Goal: Transaction & Acquisition: Purchase product/service

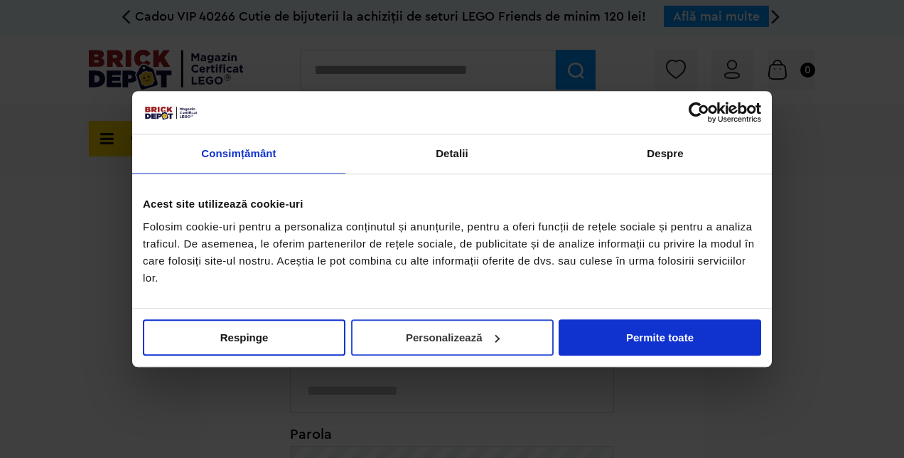
click at [389, 337] on button "Personalizează" at bounding box center [452, 337] width 202 height 36
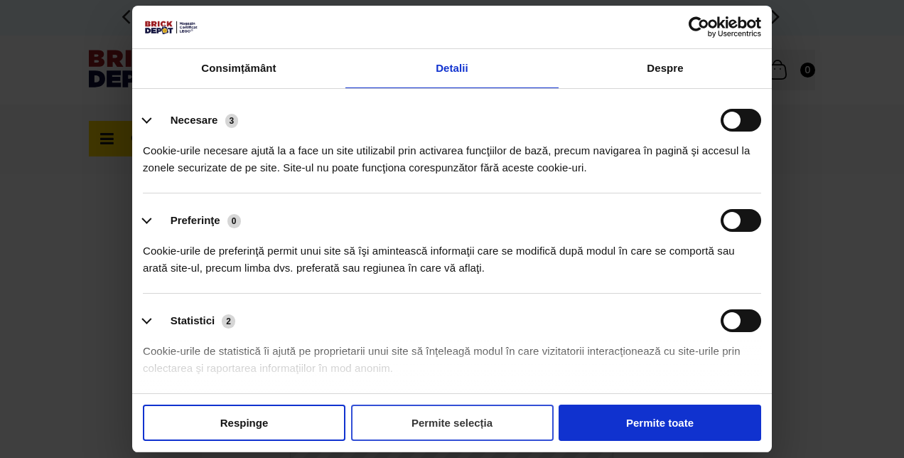
click at [452, 418] on button "Permite selecția" at bounding box center [452, 422] width 202 height 36
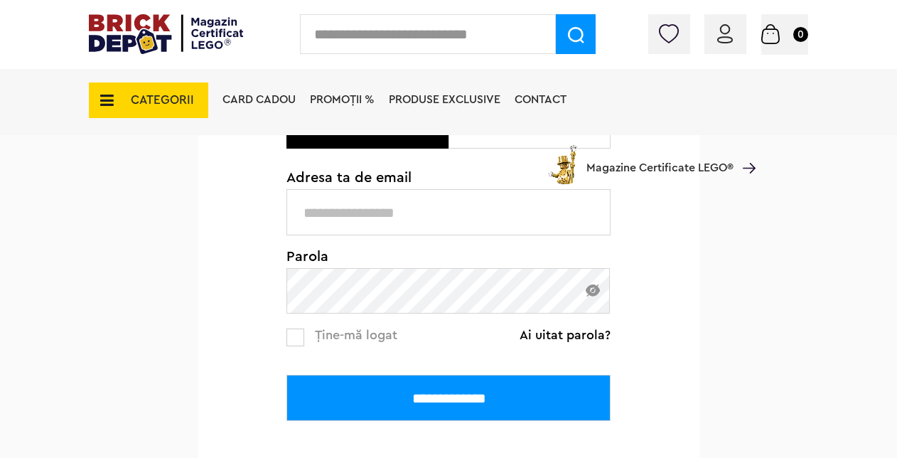
scroll to position [213, 0]
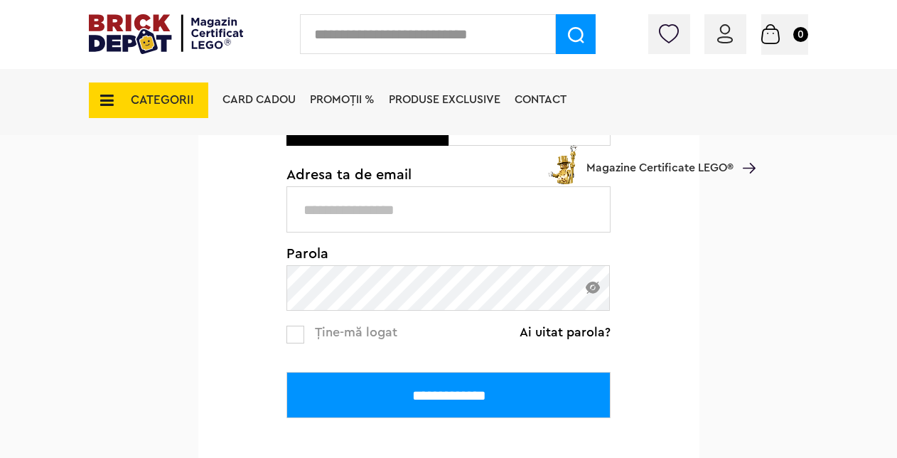
click at [386, 210] on input "text" at bounding box center [448, 209] width 324 height 46
type input "**********"
click at [588, 288] on img at bounding box center [592, 287] width 14 height 12
click at [286, 372] on input "**********" at bounding box center [448, 395] width 324 height 46
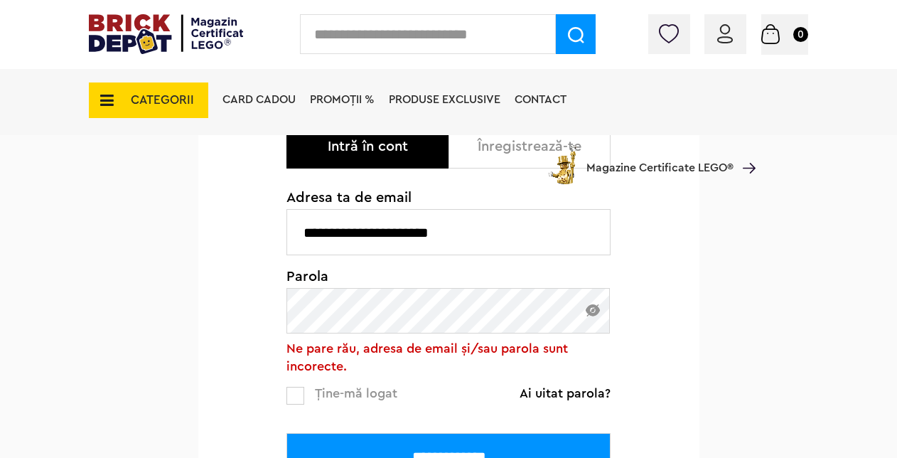
scroll to position [213, 0]
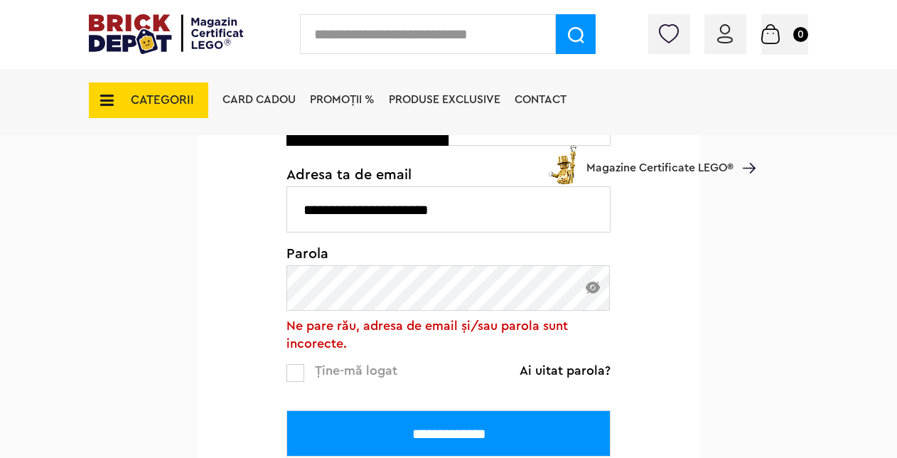
click at [587, 290] on img at bounding box center [592, 287] width 14 height 12
drag, startPoint x: 502, startPoint y: 435, endPoint x: 513, endPoint y: 457, distance: 24.8
click at [502, 436] on input "**********" at bounding box center [448, 433] width 324 height 46
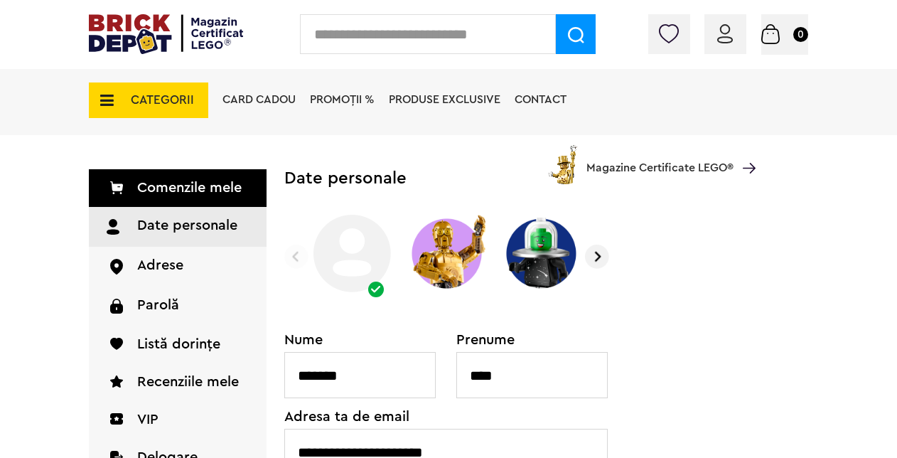
scroll to position [142, 0]
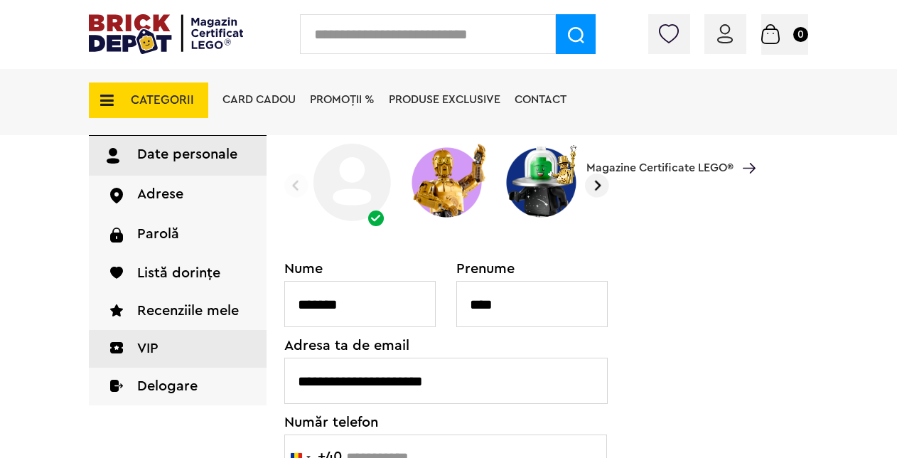
click at [180, 343] on link "VIP" at bounding box center [178, 349] width 178 height 38
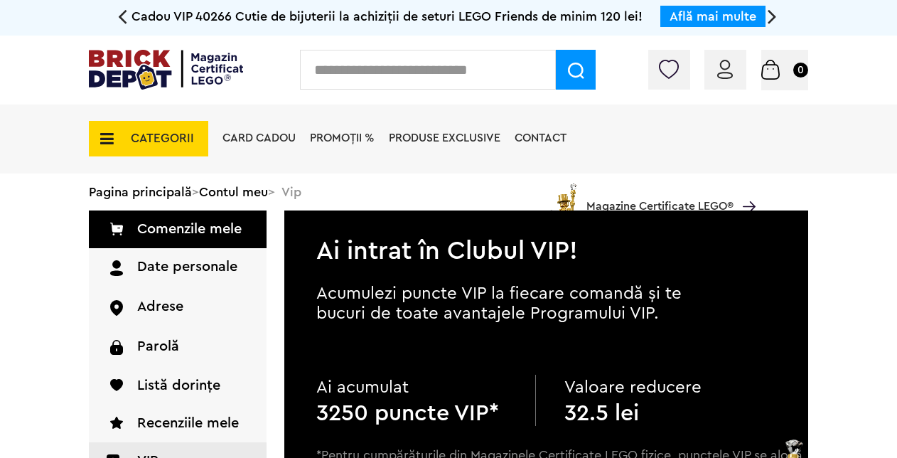
click at [124, 12] on icon at bounding box center [122, 16] width 9 height 25
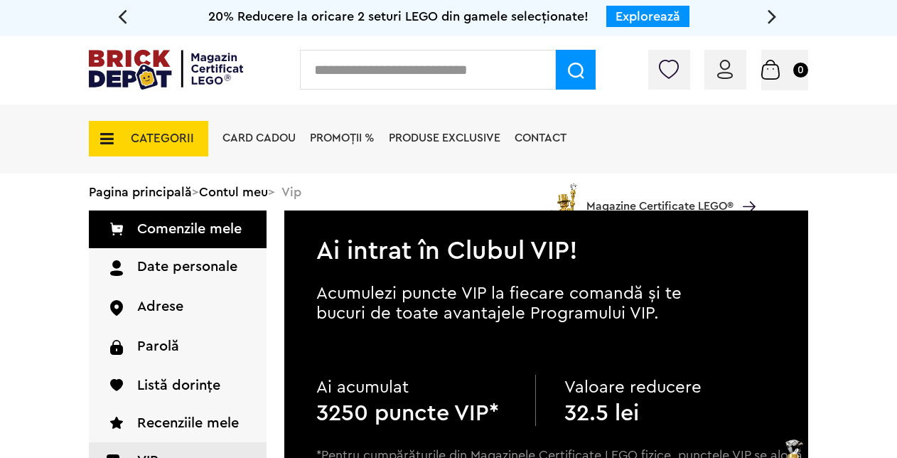
click at [647, 13] on link "Explorează" at bounding box center [647, 16] width 65 height 13
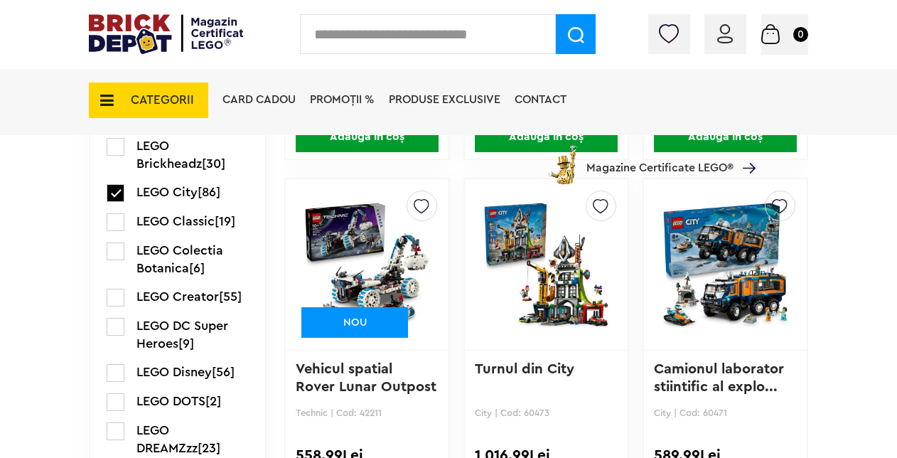
scroll to position [1634, 0]
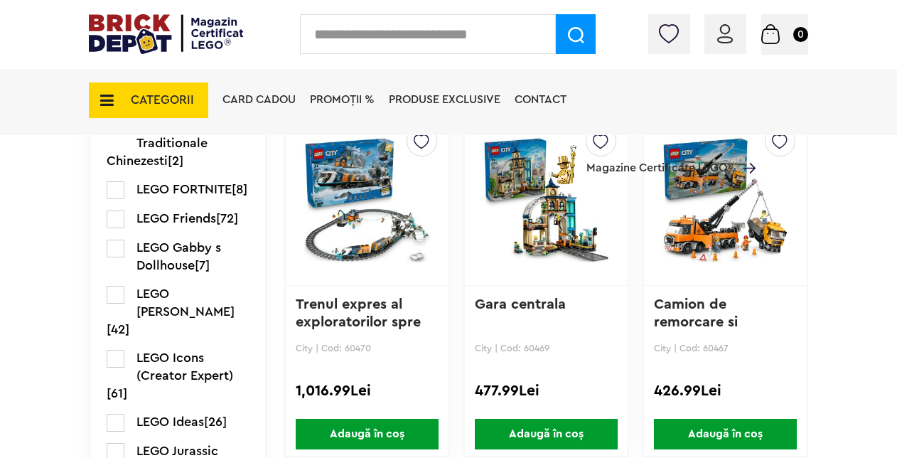
click at [164, 45] on img at bounding box center [166, 34] width 154 height 40
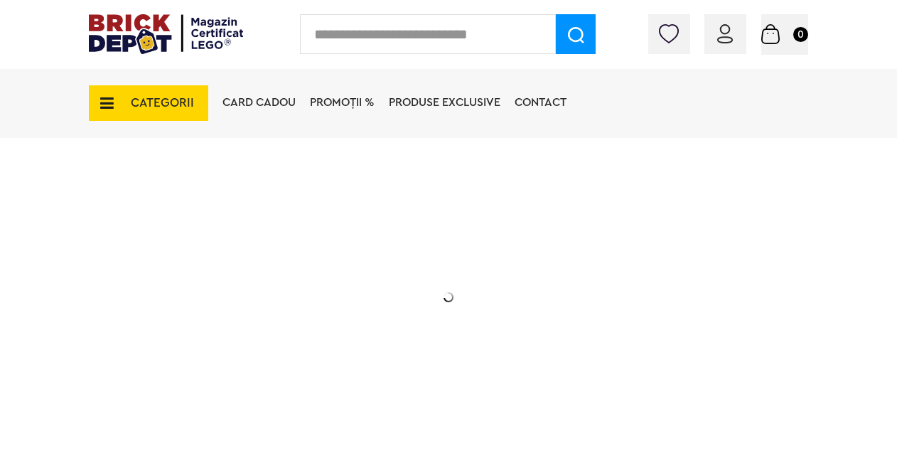
click at [144, 97] on span "CATEGORII" at bounding box center [162, 103] width 63 height 12
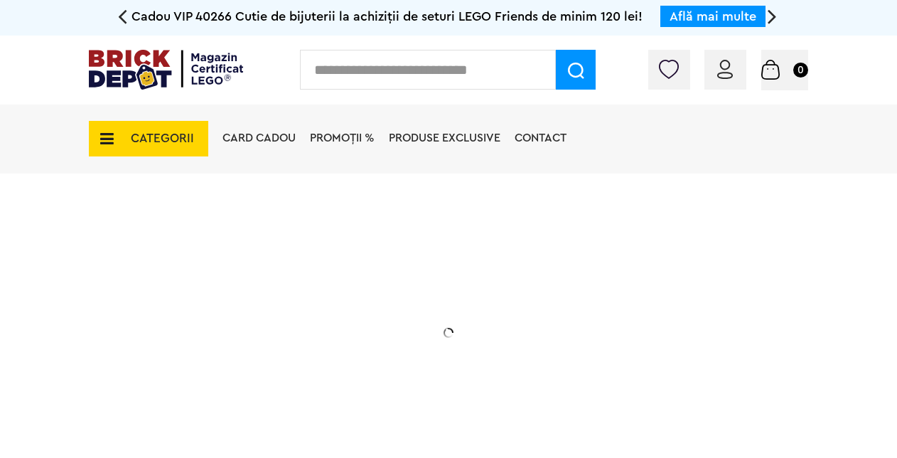
click at [110, 132] on icon at bounding box center [103, 139] width 22 height 16
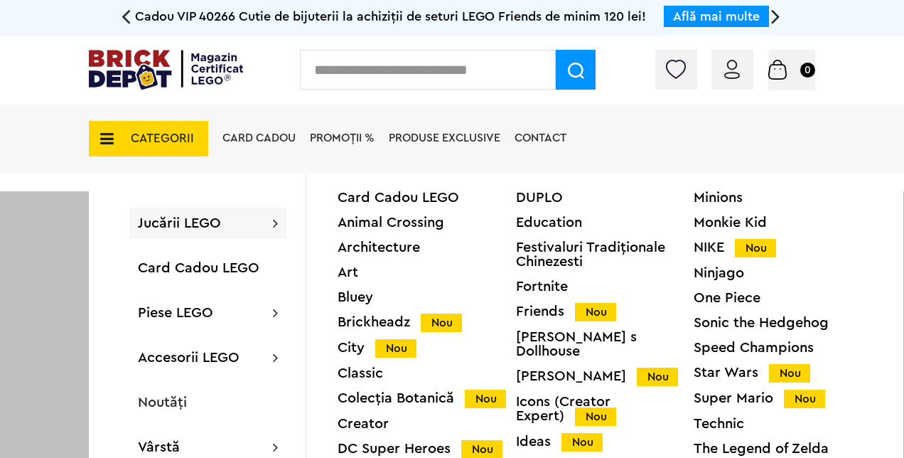
click at [561, 369] on div "Harry Potter Nou" at bounding box center [605, 376] width 178 height 15
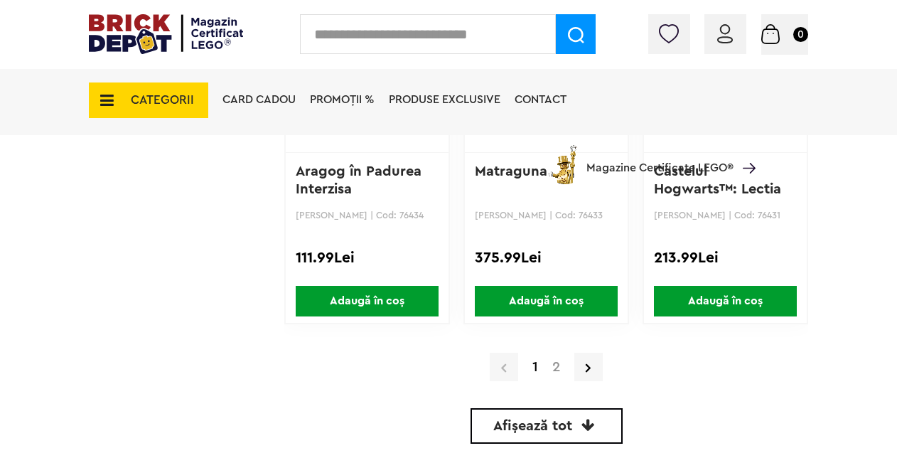
scroll to position [3481, 0]
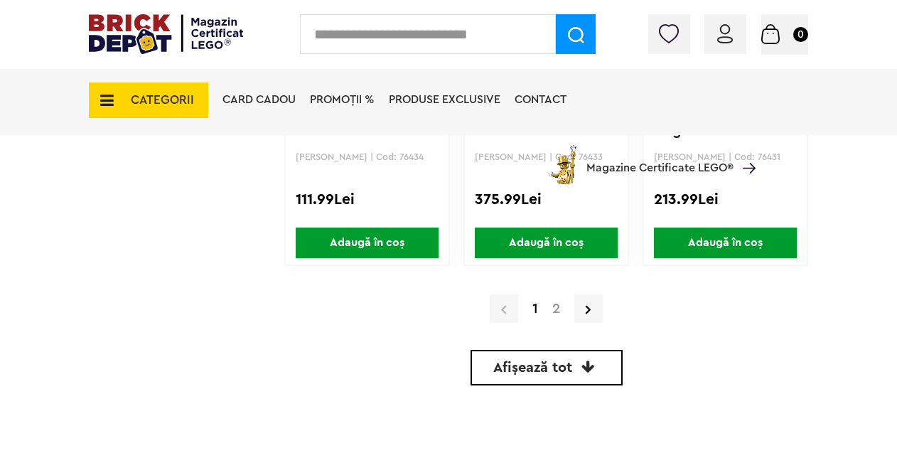
click at [114, 38] on img at bounding box center [166, 34] width 154 height 40
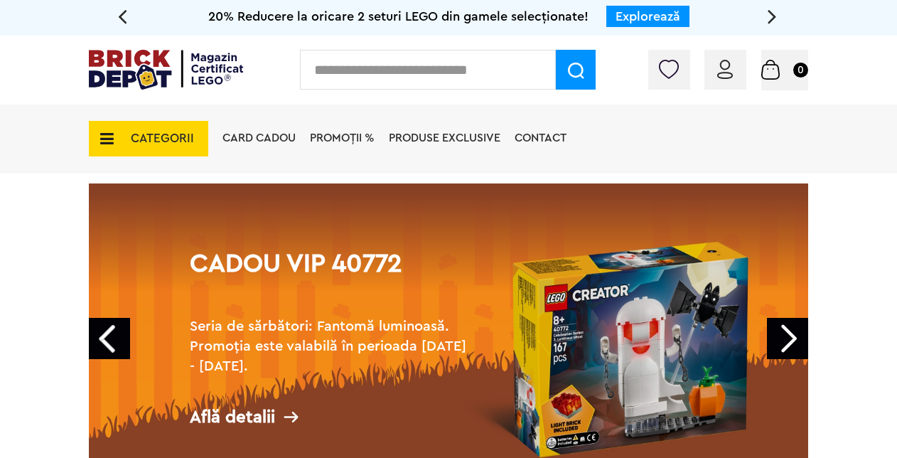
click at [799, 331] on link "Next" at bounding box center [787, 338] width 41 height 41
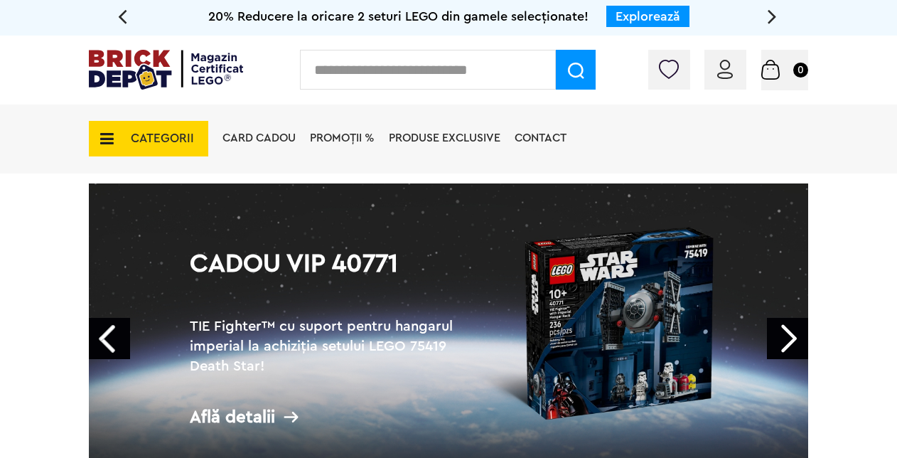
click at [799, 331] on link "Next" at bounding box center [787, 338] width 41 height 41
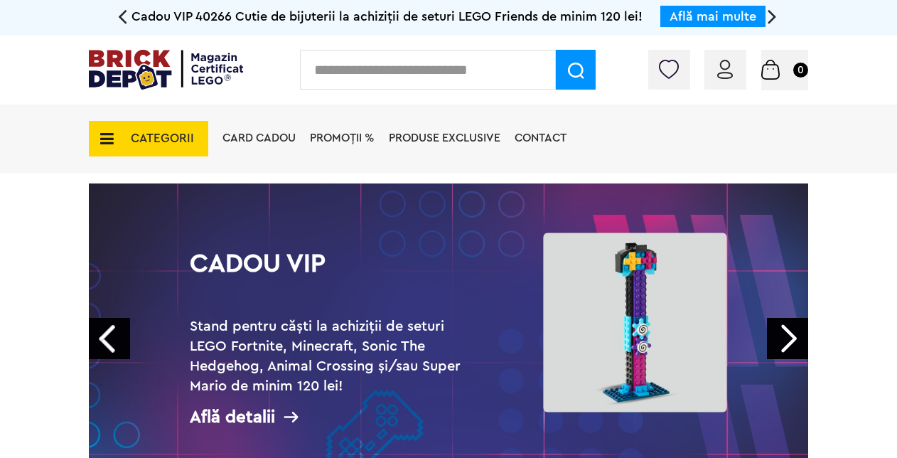
click at [799, 331] on link "Next" at bounding box center [787, 338] width 41 height 41
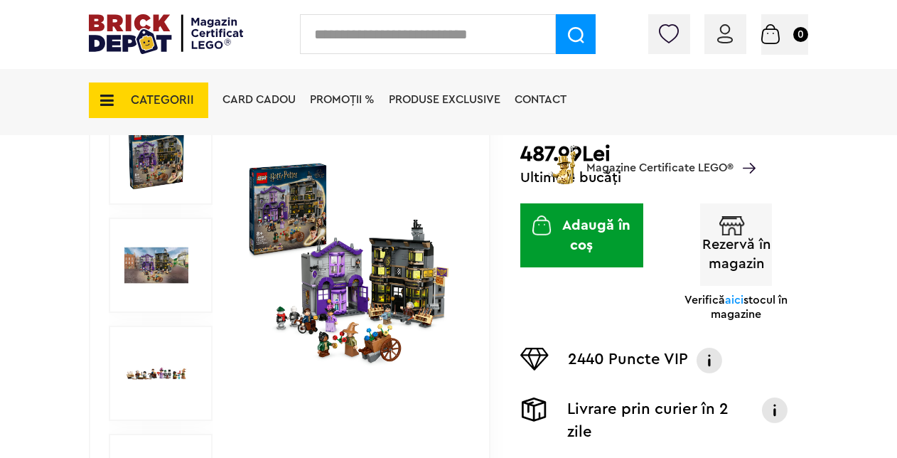
scroll to position [284, 0]
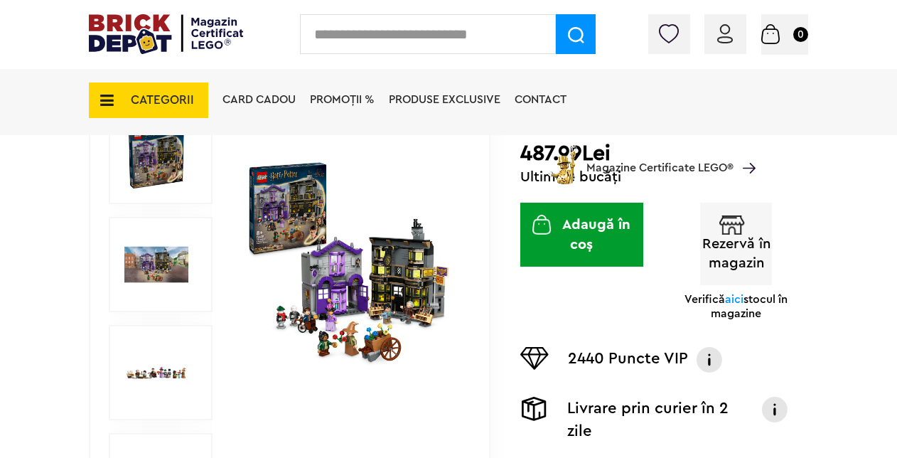
click at [325, 288] on img at bounding box center [351, 264] width 215 height 215
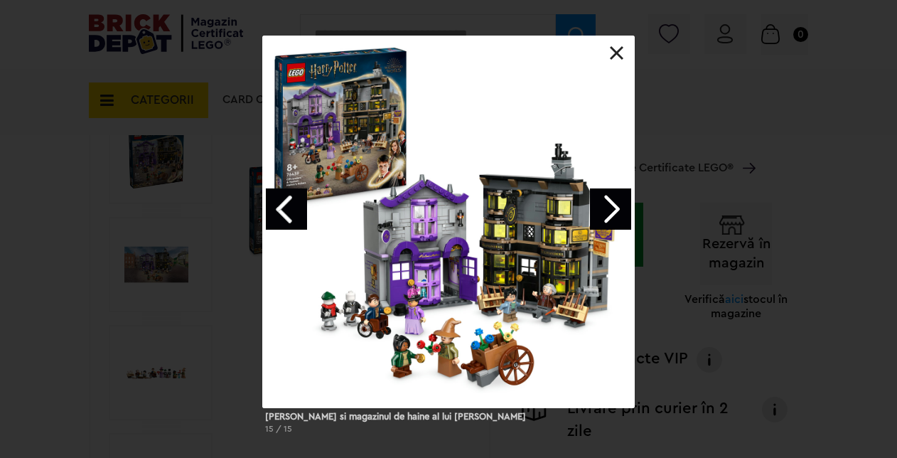
click at [618, 207] on link "Next image" at bounding box center [610, 208] width 41 height 41
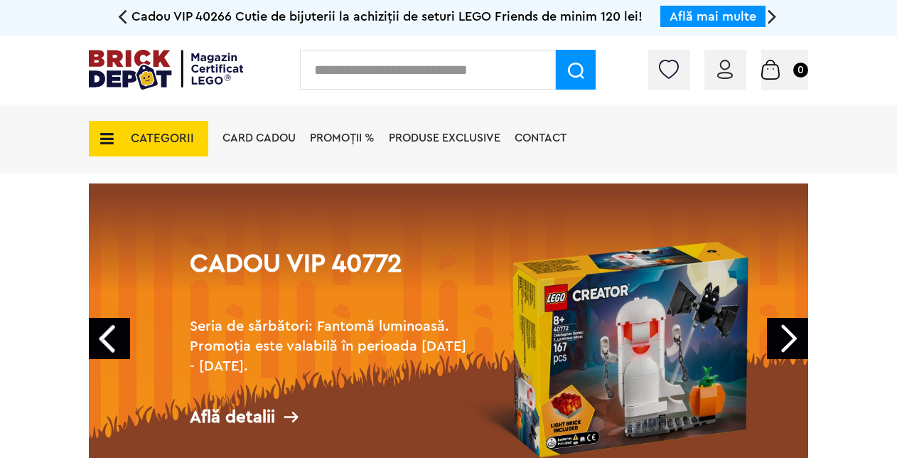
click at [152, 129] on span "CATEGORII" at bounding box center [148, 139] width 119 height 36
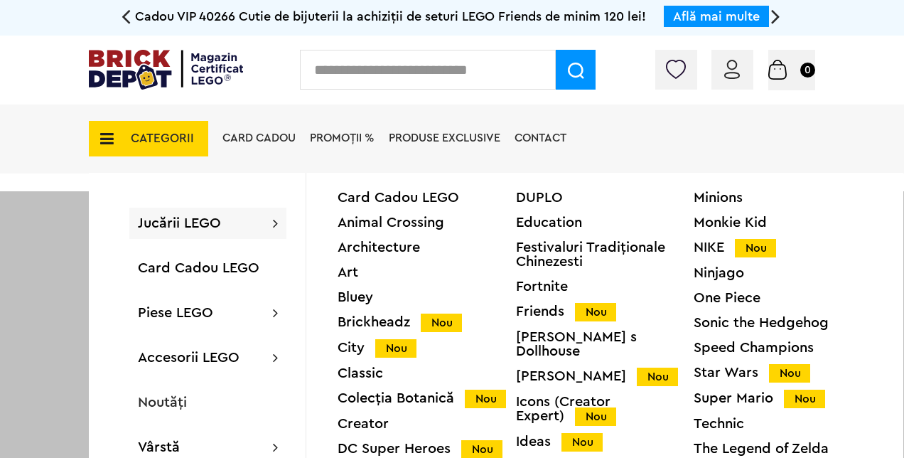
click at [352, 75] on input "text" at bounding box center [428, 70] width 256 height 40
type input "*******"
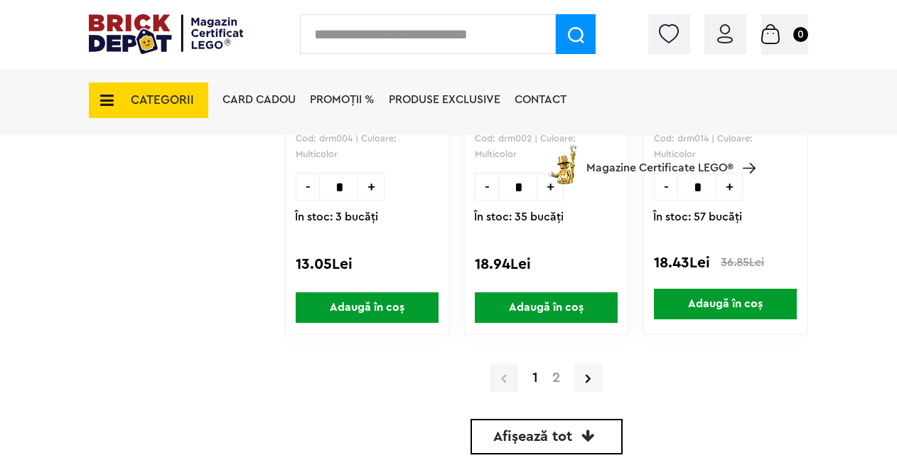
scroll to position [3730, 0]
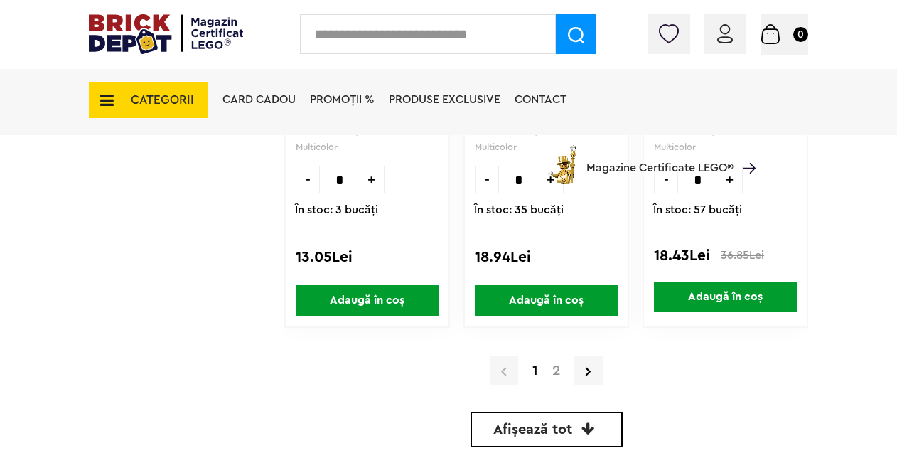
click at [551, 369] on link "2" at bounding box center [556, 370] width 22 height 14
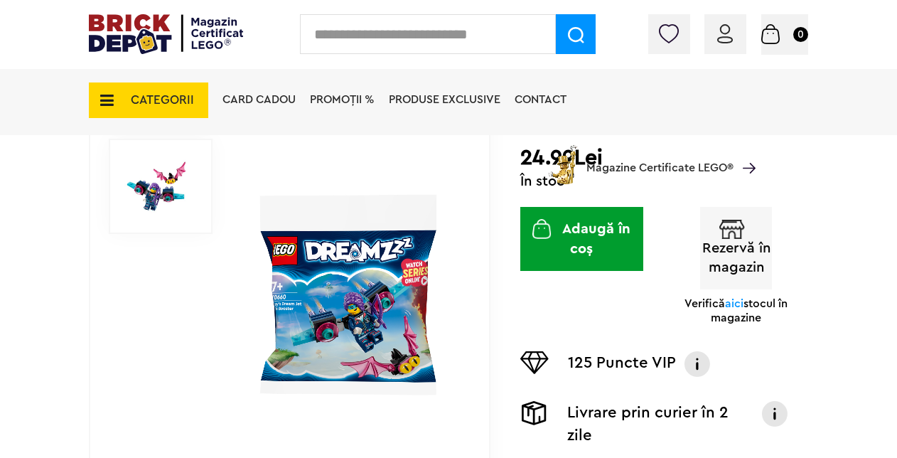
scroll to position [284, 0]
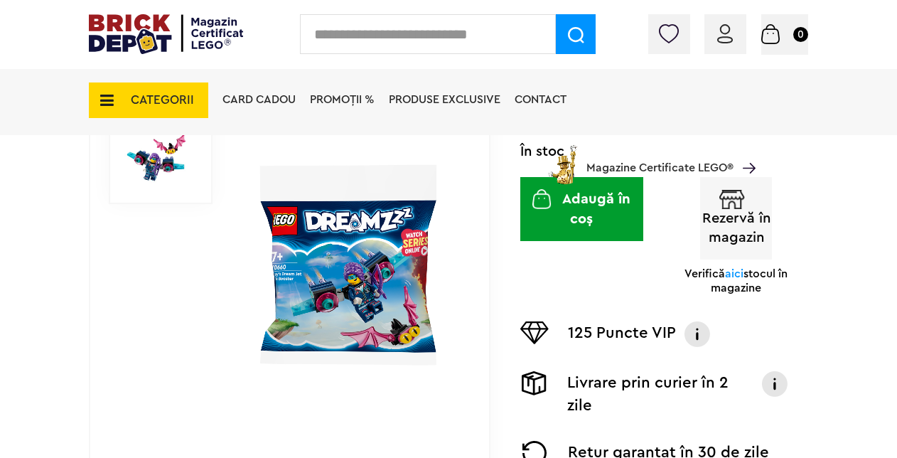
click at [147, 162] on div "CATEGORII Jucării LEGO Card Cadou LEGO Animal Crossing Architecture Art Bluey B…" at bounding box center [448, 125] width 719 height 118
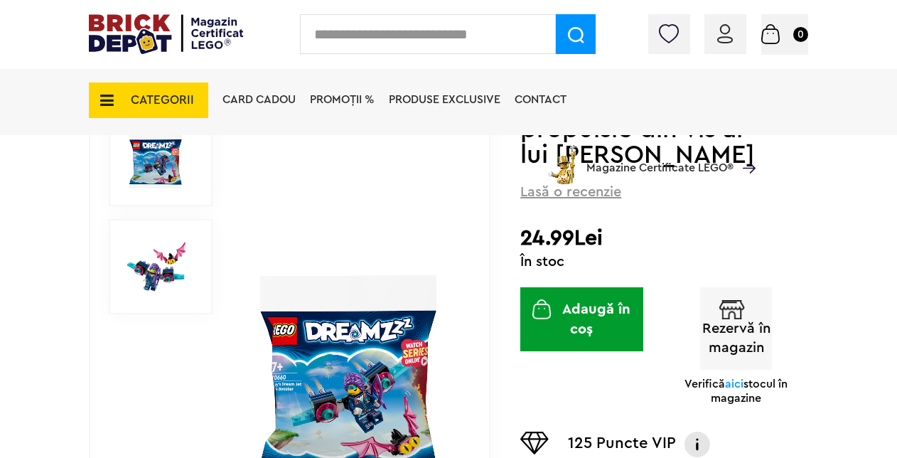
scroll to position [142, 0]
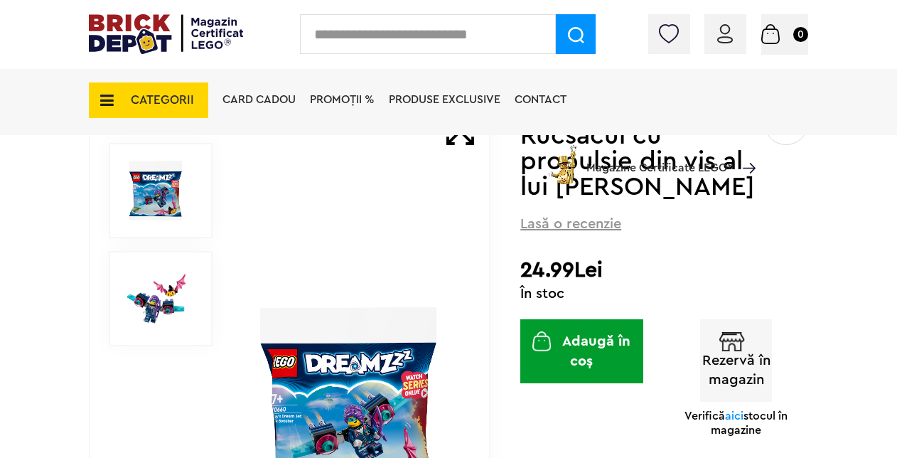
click at [161, 198] on img at bounding box center [156, 190] width 64 height 64
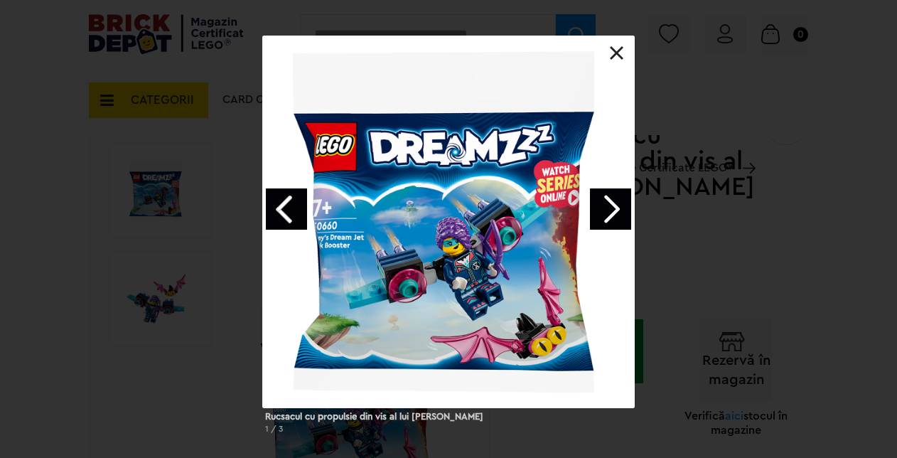
click at [601, 211] on link "Next image" at bounding box center [610, 208] width 41 height 41
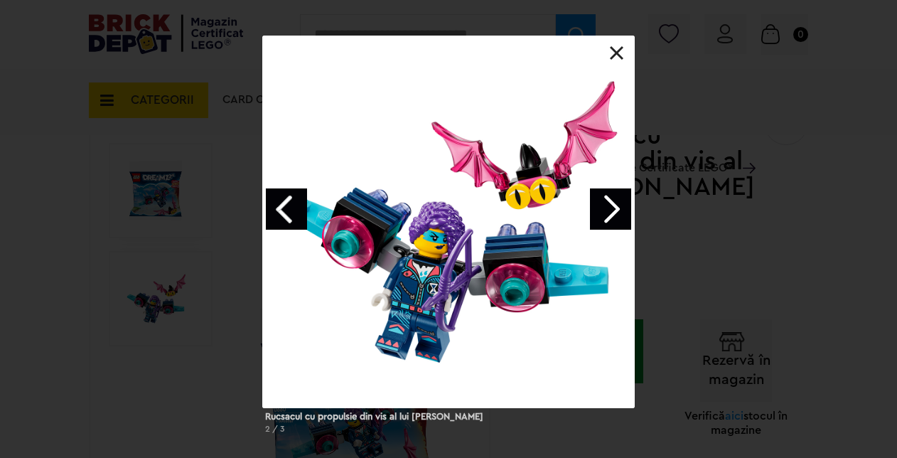
click at [614, 54] on link at bounding box center [617, 53] width 14 height 14
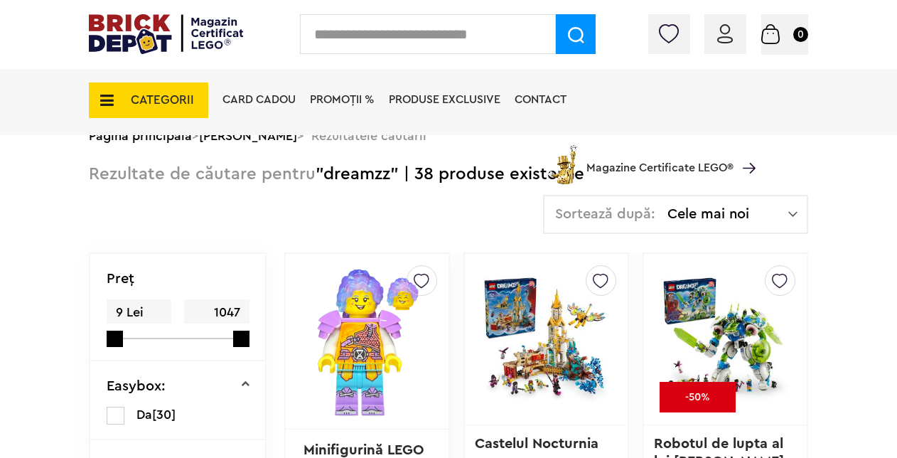
scroll to position [213, 0]
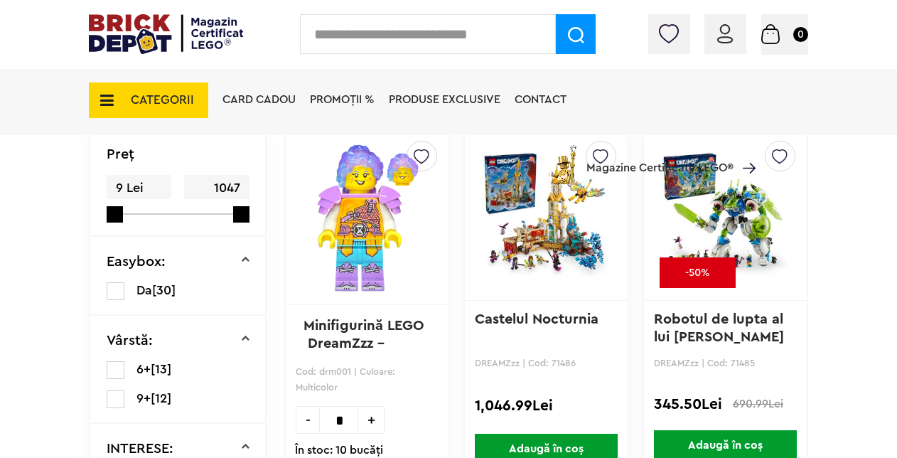
click at [737, 225] on img at bounding box center [724, 214] width 127 height 199
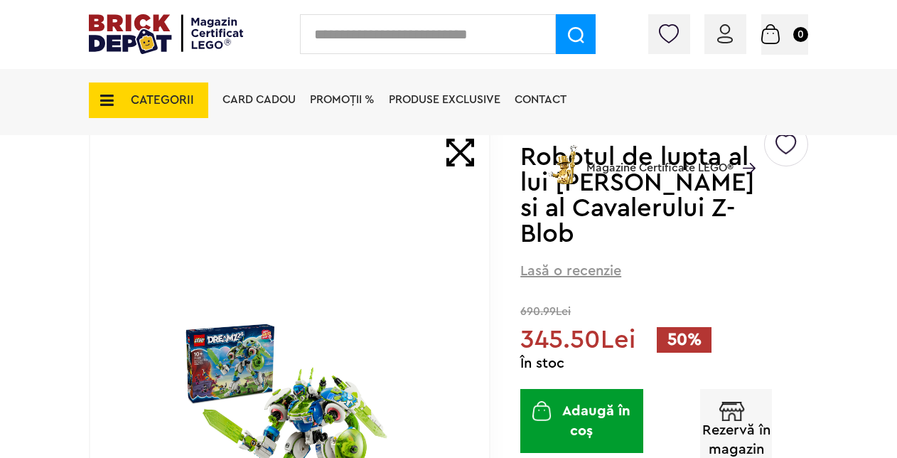
scroll to position [142, 0]
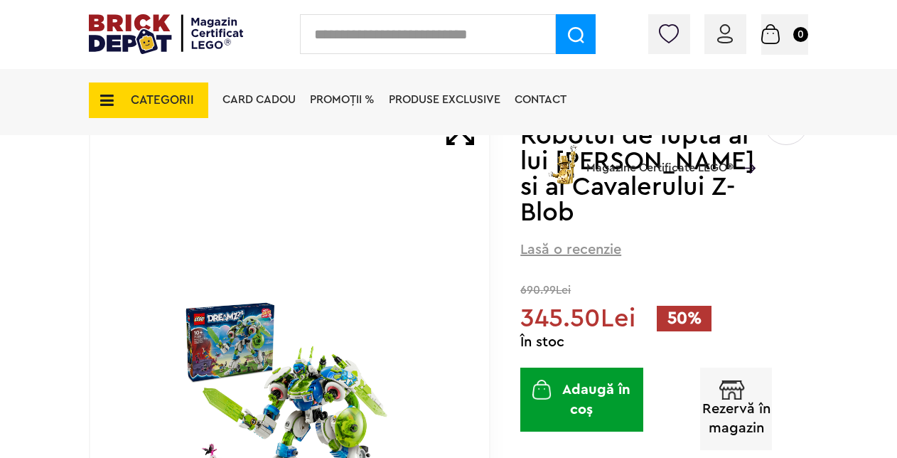
click at [593, 367] on button "Adaugă în coș" at bounding box center [581, 399] width 122 height 64
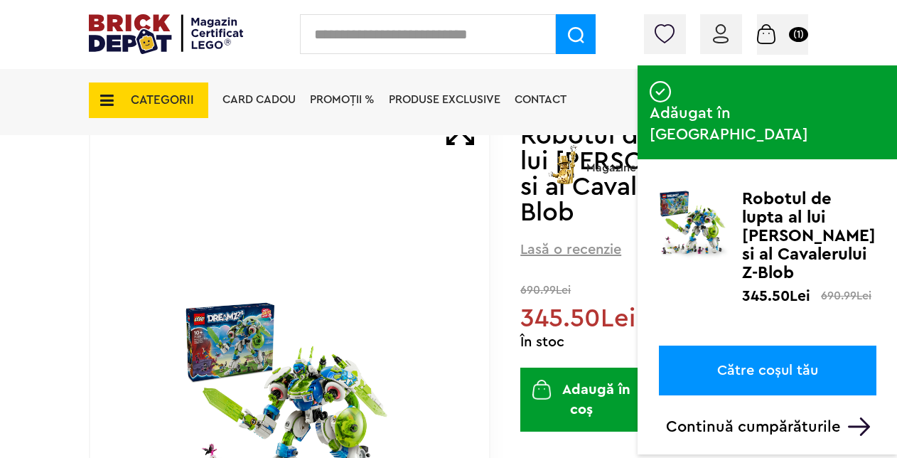
click at [747, 345] on link "Către coșul tău" at bounding box center [767, 370] width 217 height 50
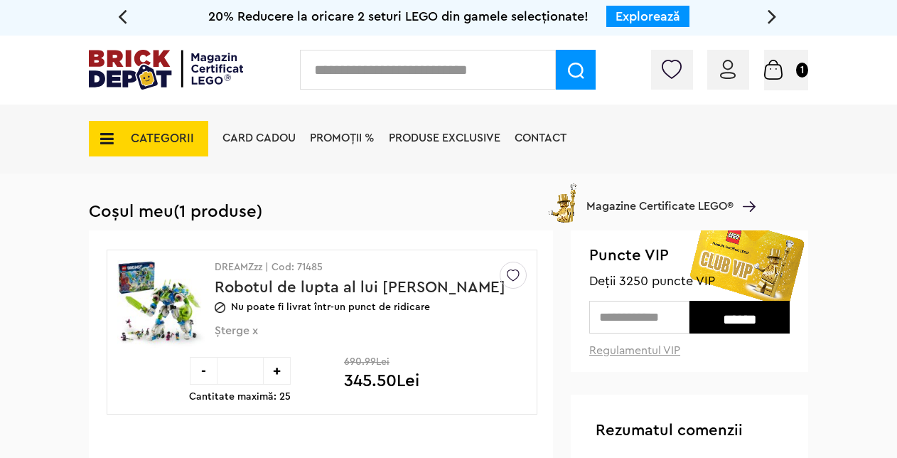
click at [647, 317] on input "text" at bounding box center [639, 317] width 100 height 33
type input "****"
click at [730, 323] on input "******" at bounding box center [739, 317] width 100 height 33
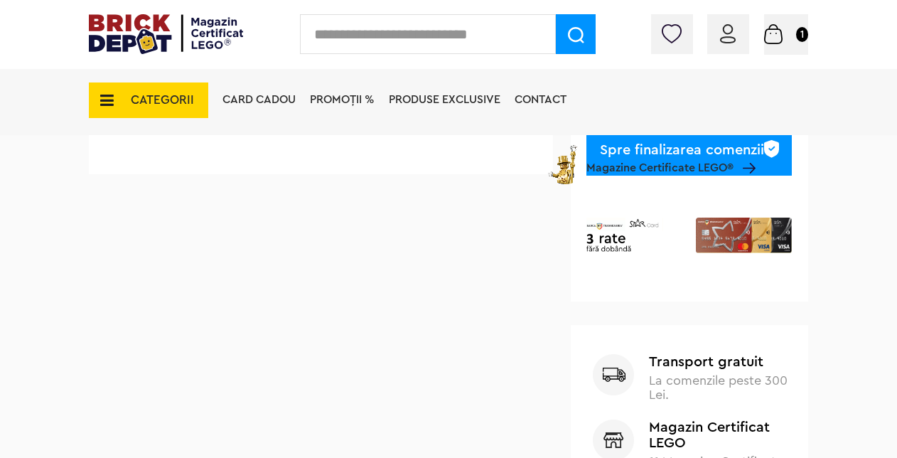
scroll to position [426, 0]
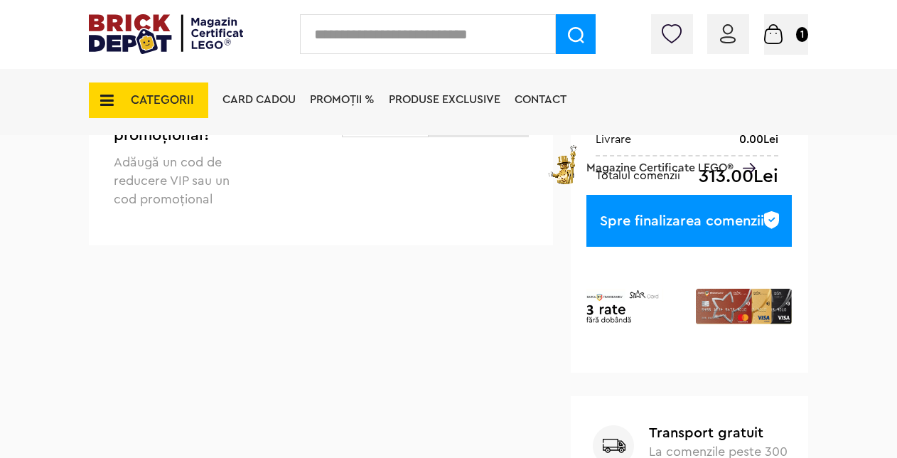
click at [717, 229] on div "Spre finalizarea comenzii" at bounding box center [688, 221] width 205 height 52
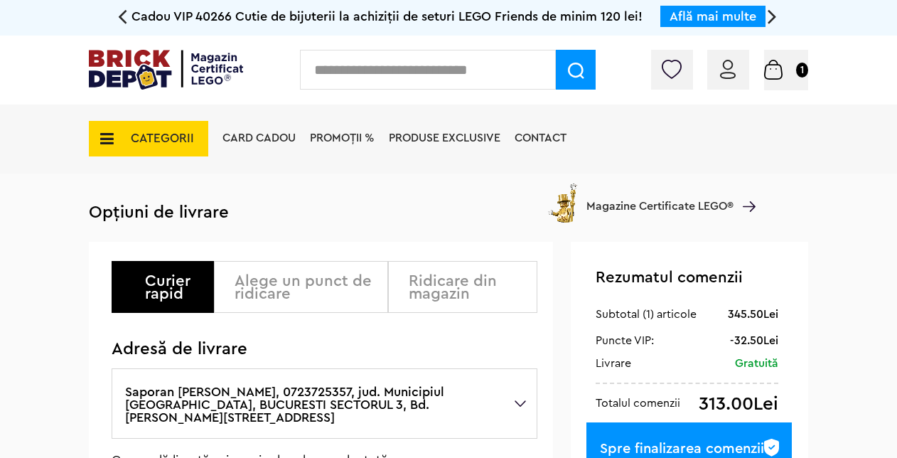
click at [481, 280] on div "Ridicare din magazin" at bounding box center [468, 287] width 118 height 26
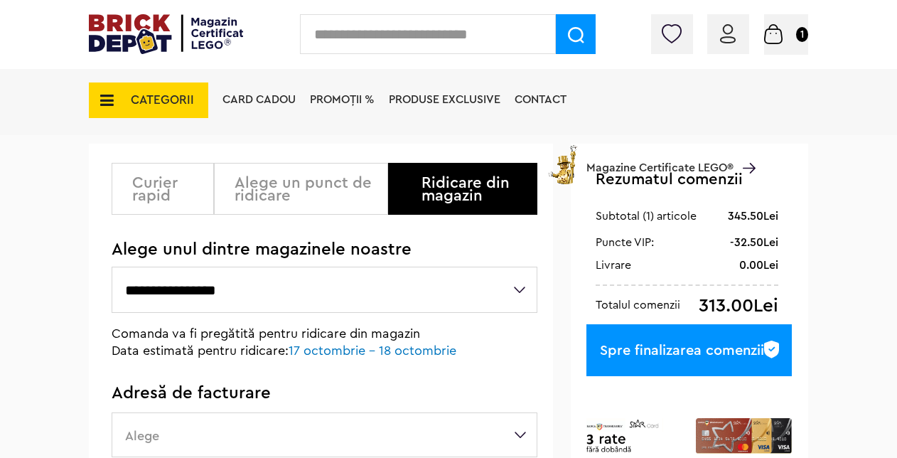
scroll to position [142, 0]
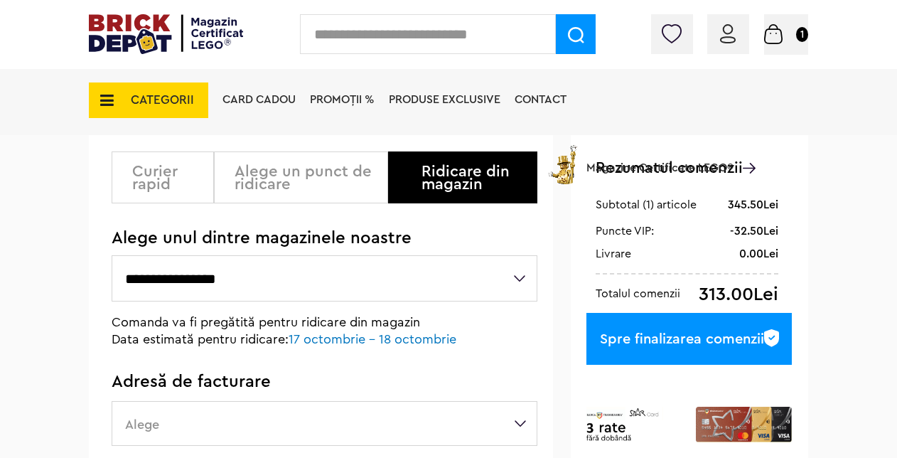
click at [438, 281] on select "**********" at bounding box center [325, 278] width 426 height 46
select select "**"
click at [112, 255] on select "**********" at bounding box center [325, 278] width 426 height 46
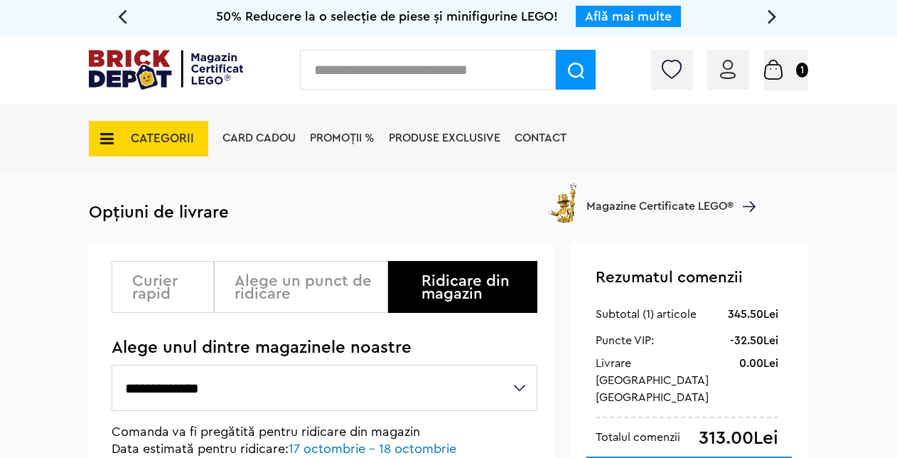
scroll to position [71, 0]
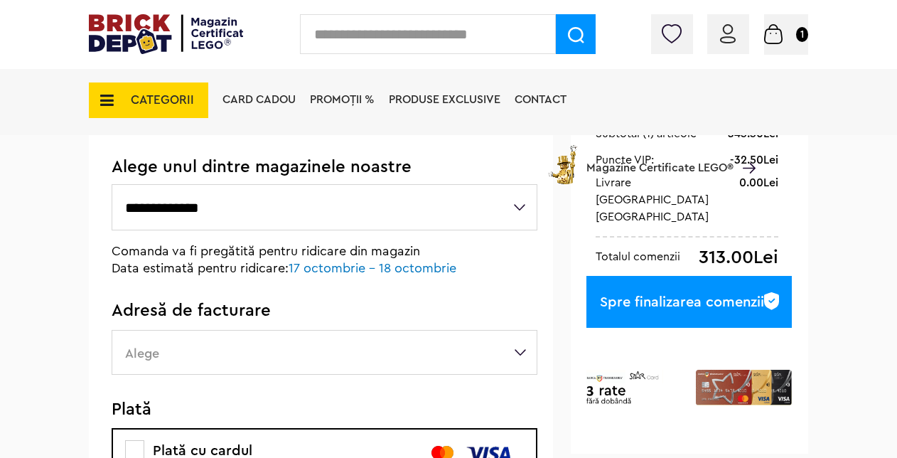
click at [639, 313] on div "Spre finalizarea comenzii" at bounding box center [688, 302] width 205 height 52
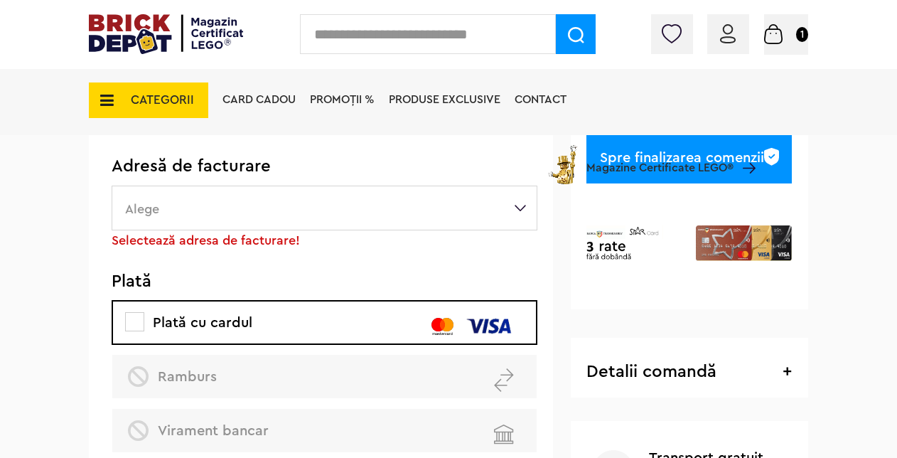
scroll to position [358, 0]
click at [248, 210] on label "Alege" at bounding box center [325, 207] width 426 height 45
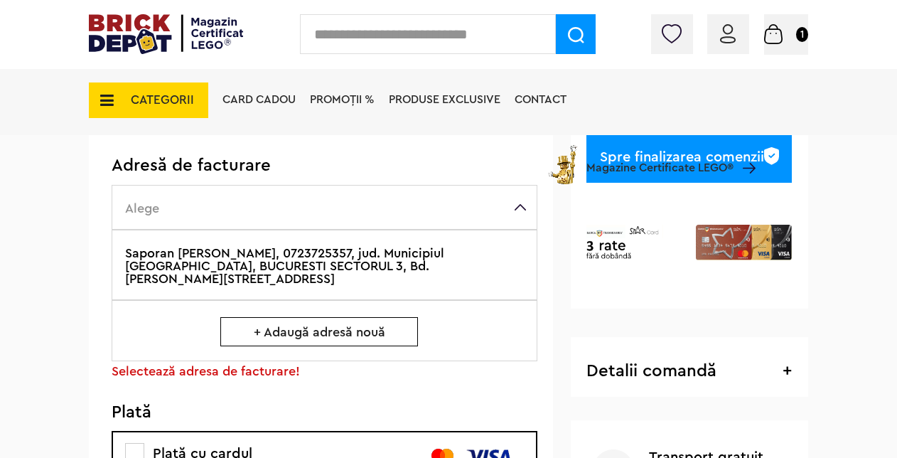
click at [263, 264] on label "Saporan Dana, 0723725357, jud. Municipiul Bucuresti, BUCURESTI SECTORUL 3, Bd. …" at bounding box center [325, 264] width 426 height 70
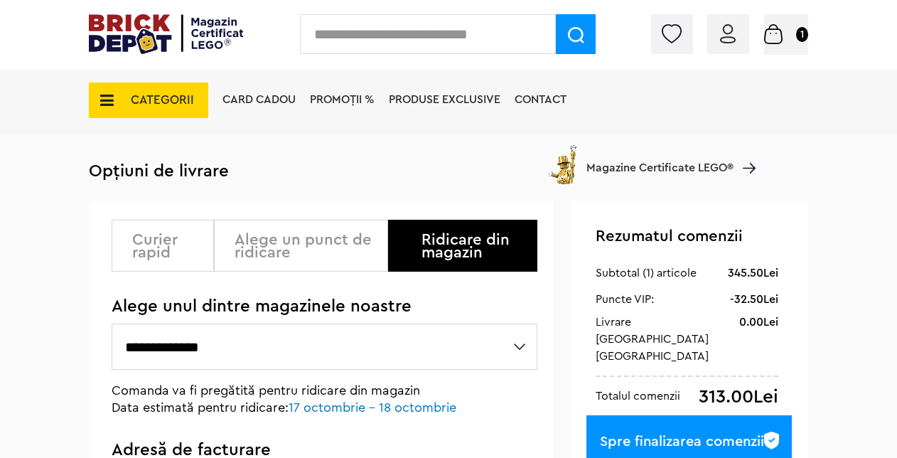
scroll to position [145, 0]
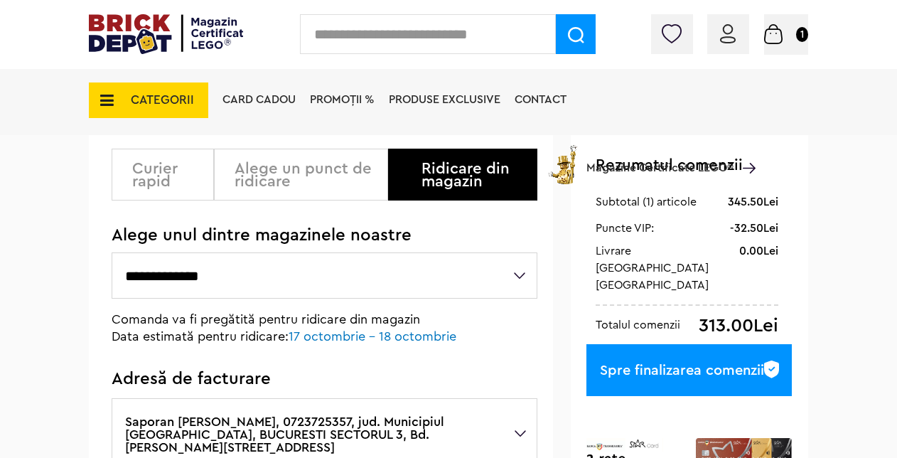
click at [673, 373] on div "Spre finalizarea comenzii" at bounding box center [688, 370] width 205 height 52
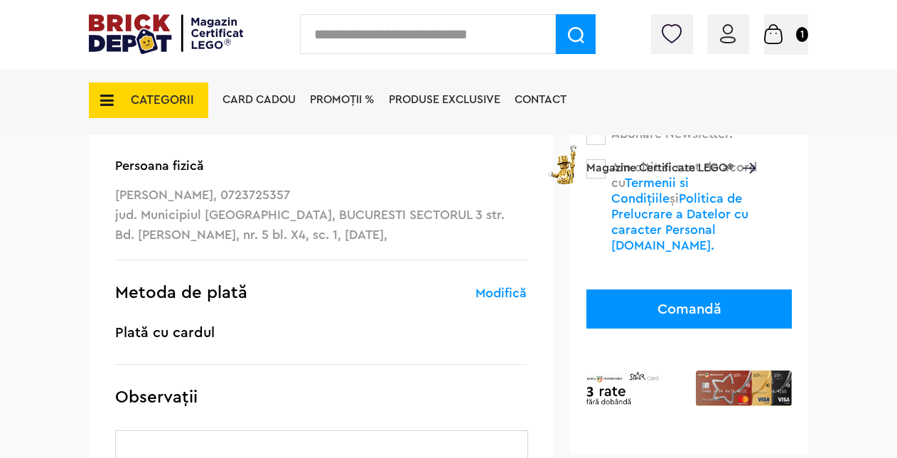
scroll to position [355, 0]
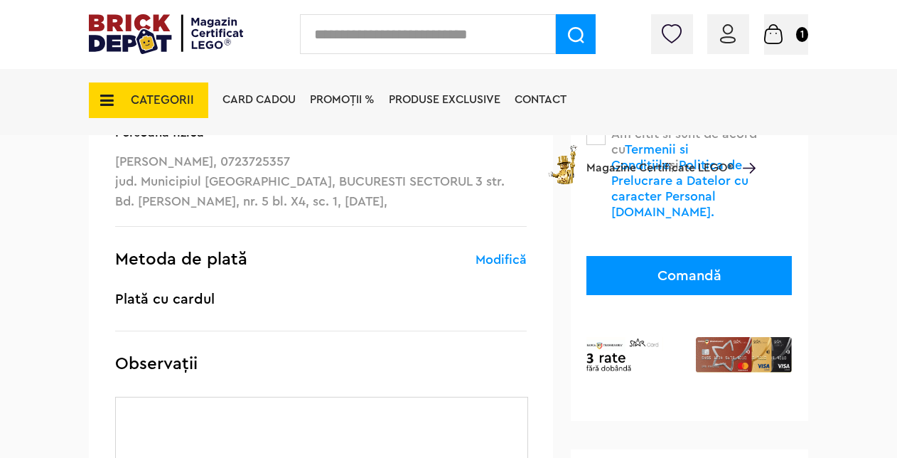
click at [696, 256] on button "Comandă" at bounding box center [688, 275] width 205 height 39
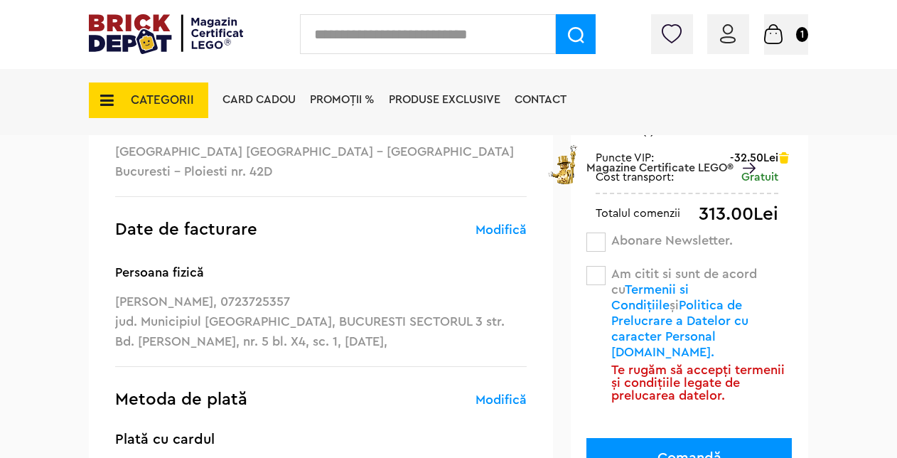
scroll to position [213, 0]
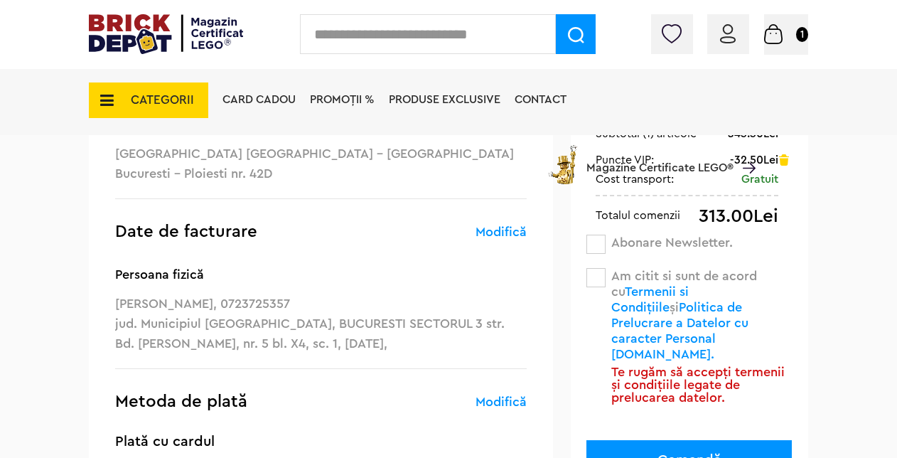
click at [599, 274] on span at bounding box center [595, 277] width 19 height 19
click at [683, 440] on button "Comandă" at bounding box center [688, 459] width 205 height 39
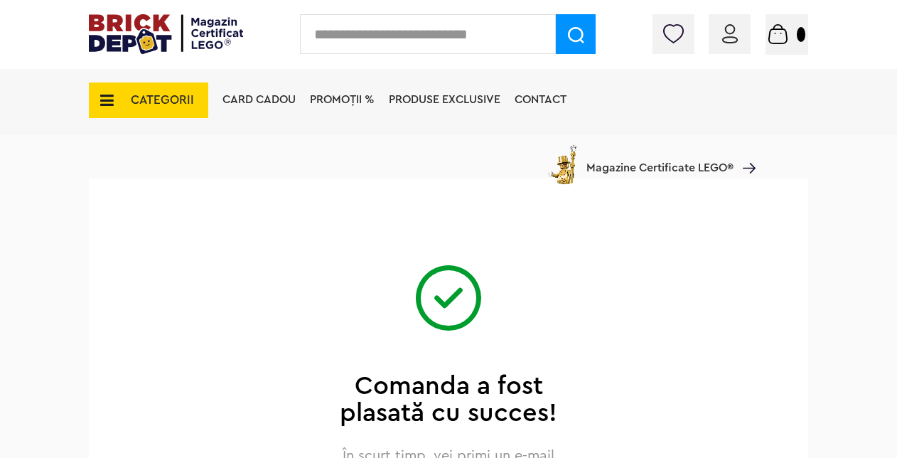
scroll to position [71, 0]
